Goal: Navigation & Orientation: Find specific page/section

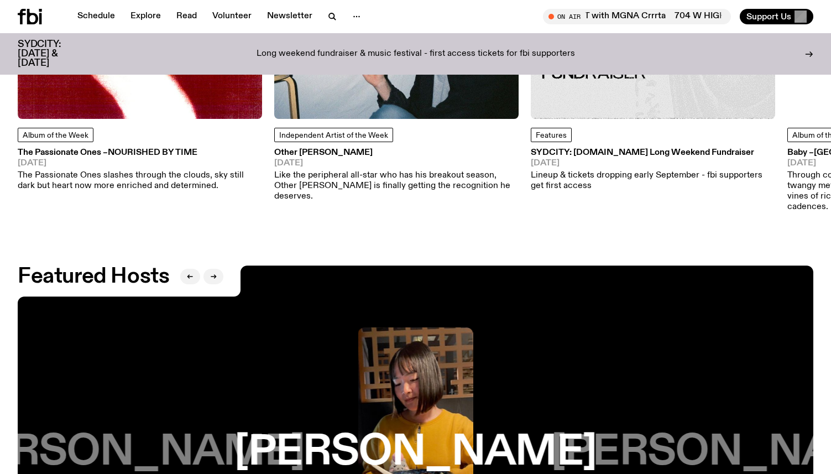
scroll to position [1618, 0]
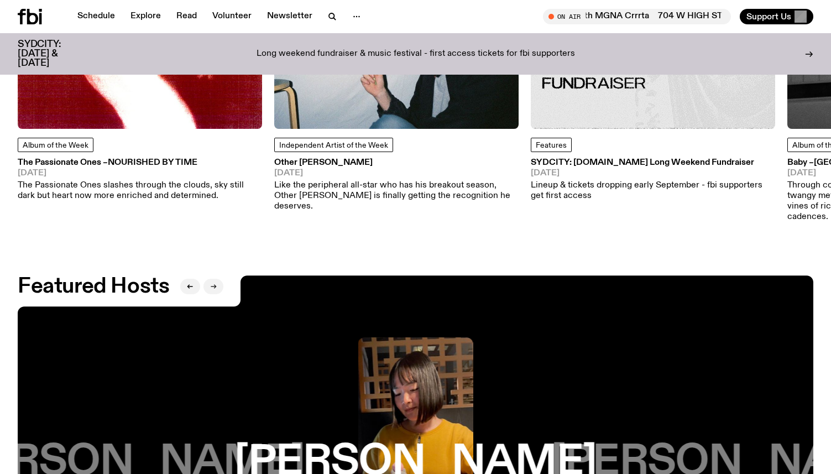
click at [213, 283] on icon "button" at bounding box center [213, 286] width 7 height 7
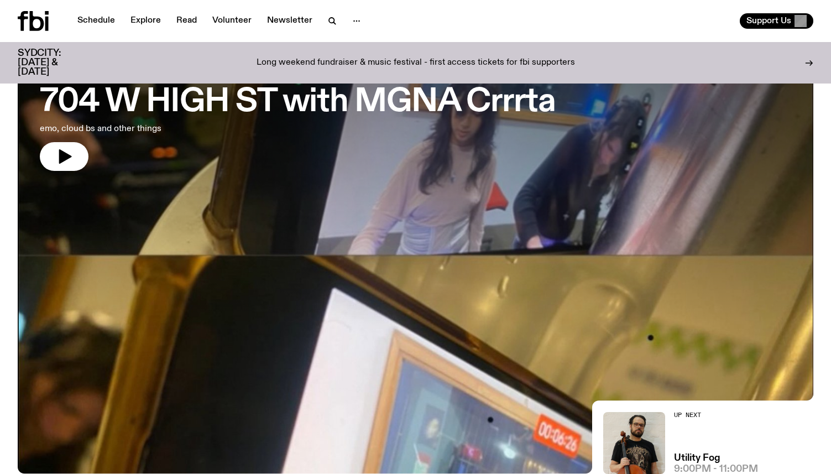
scroll to position [0, 0]
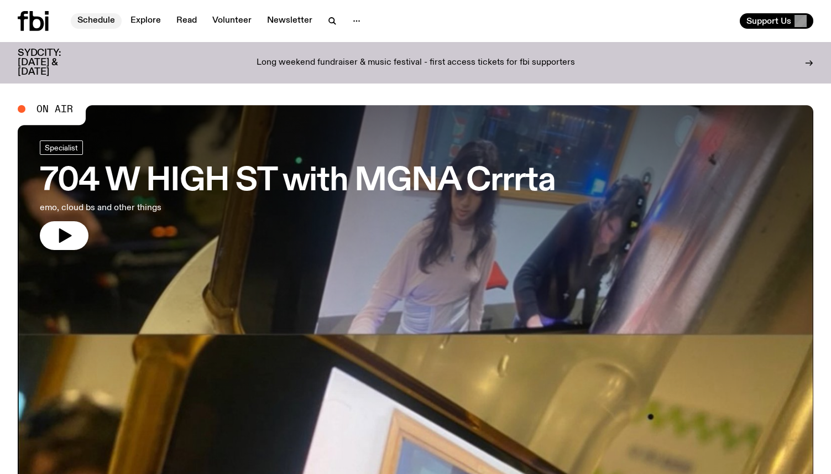
click at [95, 20] on link "Schedule" at bounding box center [96, 20] width 51 height 15
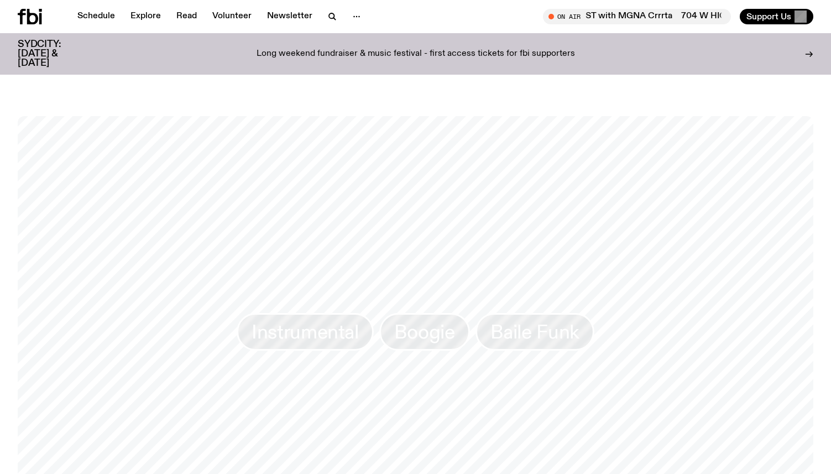
scroll to position [849, 0]
click at [465, 90] on div "On Air Specialist 704 W HIGH ST with MGNA Crrrta emo, cloud bs and other things…" at bounding box center [415, 452] width 831 height 2410
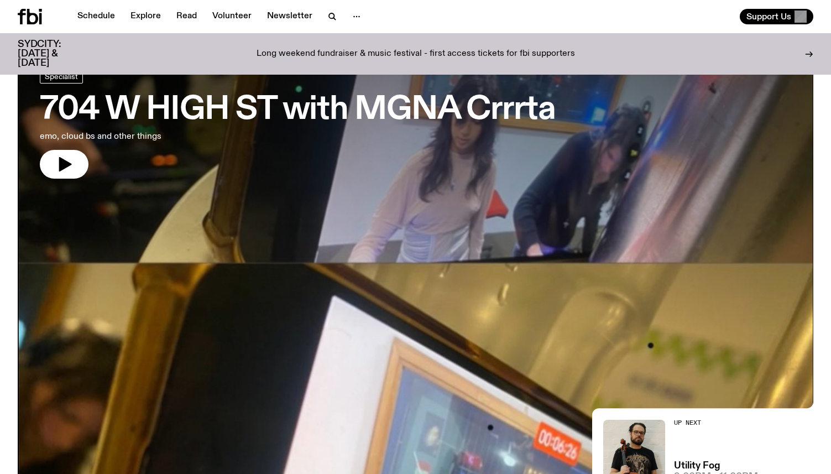
scroll to position [65, 0]
